Goal: Task Accomplishment & Management: Manage account settings

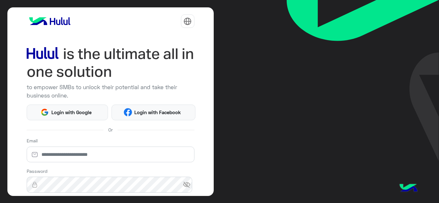
scroll to position [53, 0]
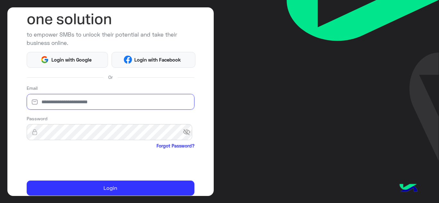
click at [76, 101] on input "email" at bounding box center [111, 102] width 168 height 16
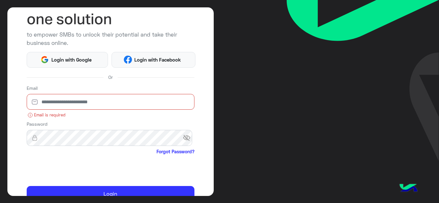
type input "**********"
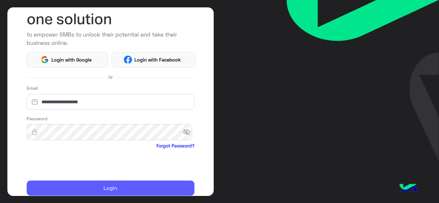
click at [82, 188] on button "Login" at bounding box center [111, 188] width 168 height 15
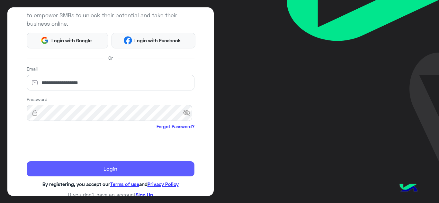
scroll to position [73, 0]
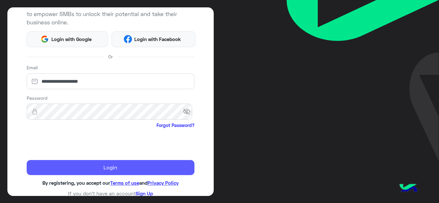
click at [150, 164] on button "Login" at bounding box center [111, 167] width 168 height 15
click at [98, 170] on button "Login" at bounding box center [111, 167] width 168 height 15
click at [139, 166] on button "Login" at bounding box center [111, 167] width 168 height 15
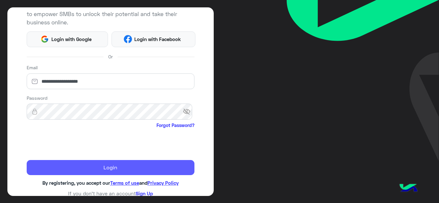
click at [139, 166] on button "Login" at bounding box center [111, 167] width 168 height 15
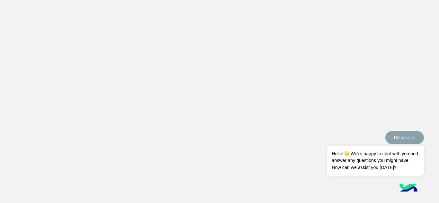
click at [413, 139] on button "Dismiss ✕" at bounding box center [404, 137] width 39 height 13
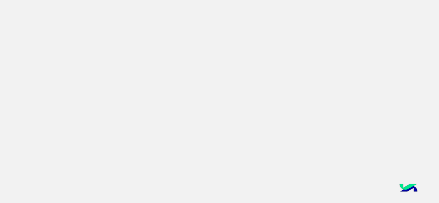
click at [153, 51] on app-root at bounding box center [219, 101] width 439 height 203
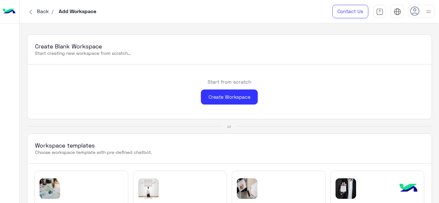
click at [33, 13] on img at bounding box center [31, 12] width 8 height 8
click at [421, 10] on div at bounding box center [421, 11] width 26 height 13
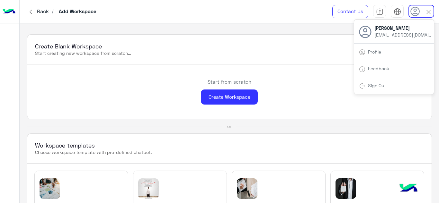
click at [372, 83] on link "Sign Out" at bounding box center [377, 85] width 18 height 5
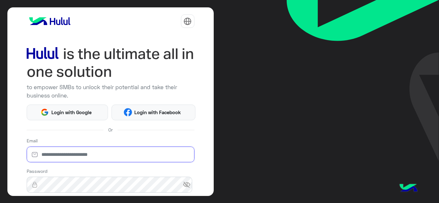
click at [57, 151] on input "email" at bounding box center [111, 155] width 168 height 16
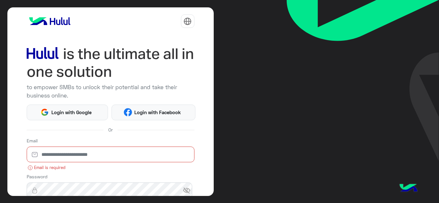
type input "**********"
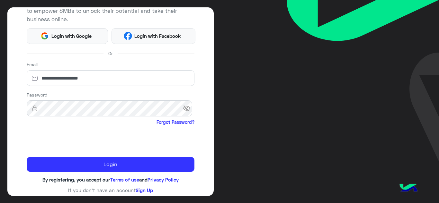
scroll to position [78, 0]
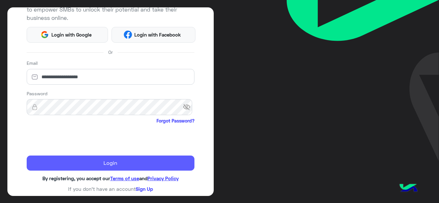
click at [95, 163] on button "Login" at bounding box center [111, 163] width 168 height 15
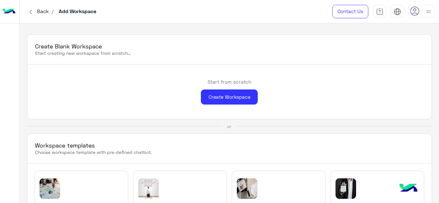
click at [428, 12] on img at bounding box center [428, 12] width 8 height 8
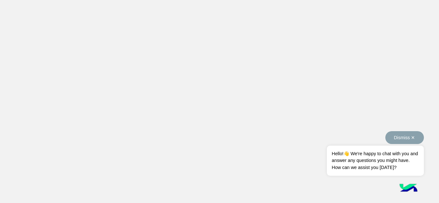
click at [404, 135] on button "Dismiss ✕" at bounding box center [404, 137] width 39 height 13
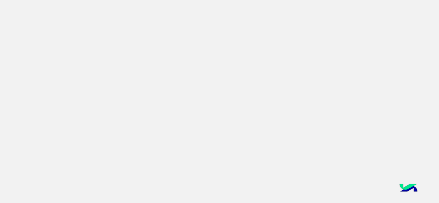
click at [85, 97] on app-root at bounding box center [219, 101] width 439 height 203
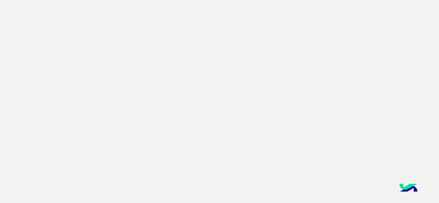
click at [85, 97] on app-root at bounding box center [219, 101] width 439 height 203
drag, startPoint x: 85, startPoint y: 97, endPoint x: 33, endPoint y: -9, distance: 118.2
click at [33, 0] on html "Dismiss ✕ Hello!👋 We're happy to chat with you and answer any questions you mig…" at bounding box center [219, 101] width 439 height 203
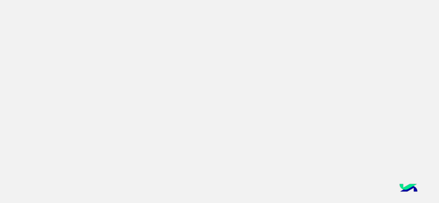
click at [159, 93] on app-root at bounding box center [219, 101] width 439 height 203
